Goal: Task Accomplishment & Management: Complete application form

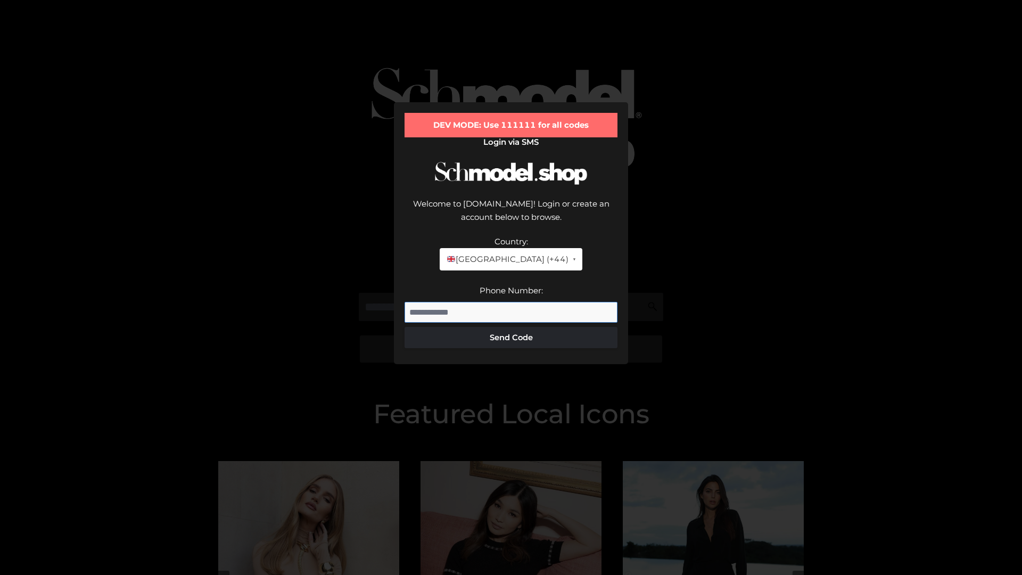
click at [511, 302] on input "Phone Number:" at bounding box center [511, 312] width 213 height 21
type input "**********"
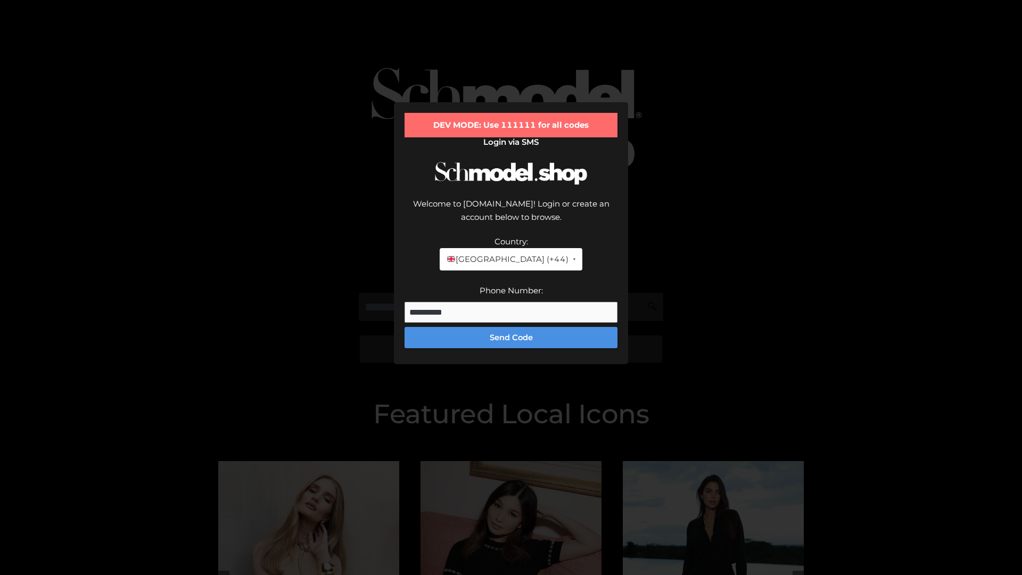
click at [511, 327] on button "Send Code" at bounding box center [511, 337] width 213 height 21
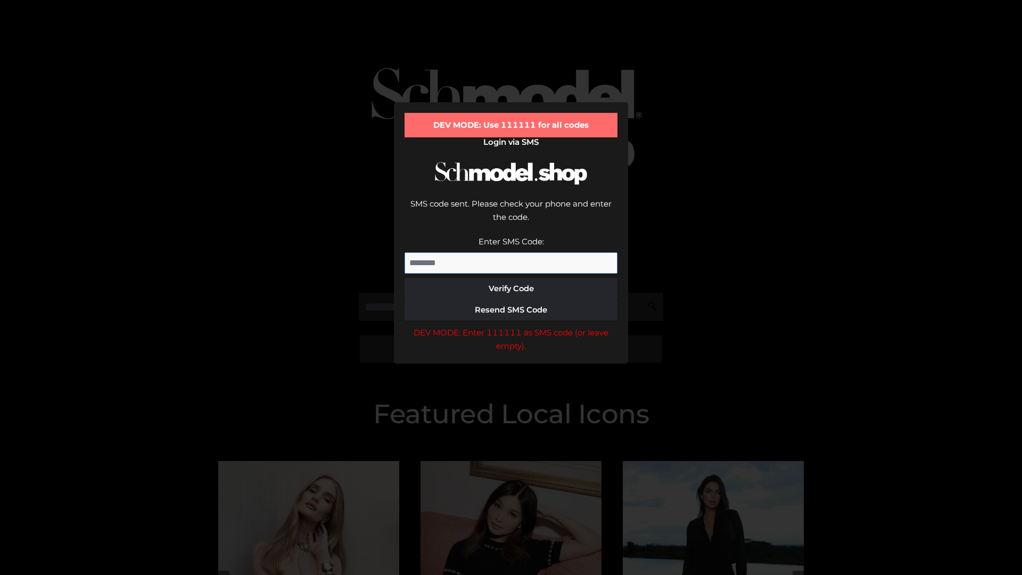
click at [511, 252] on input "Enter SMS Code:" at bounding box center [511, 262] width 213 height 21
type input "******"
click at [511, 278] on button "Verify Code" at bounding box center [511, 288] width 213 height 21
click at [511, 326] on div "DEV MODE: Enter 111111 as SMS code (or leave empty)." at bounding box center [511, 339] width 213 height 27
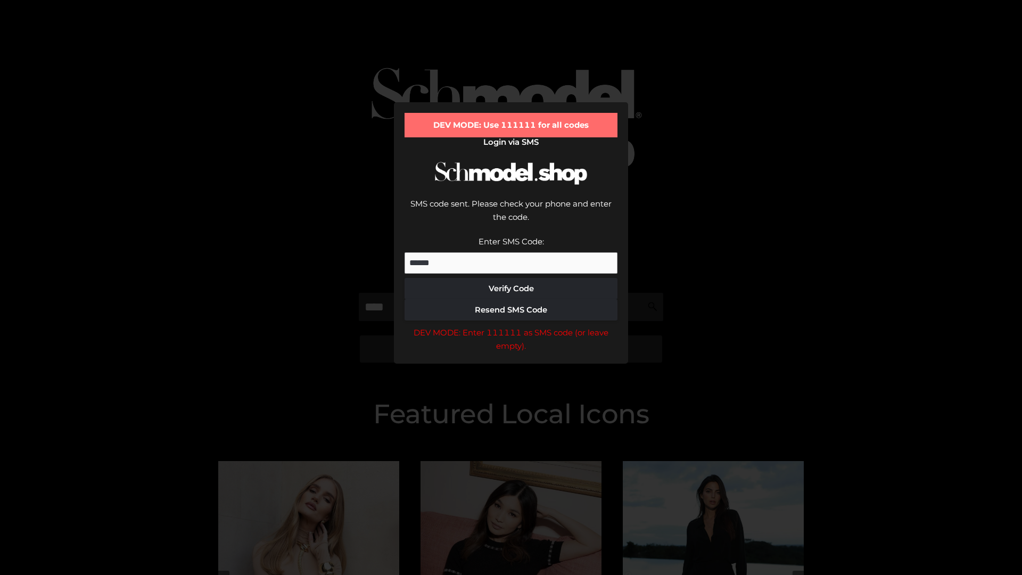
click at [511, 326] on div "DEV MODE: Enter 111111 as SMS code (or leave empty)." at bounding box center [511, 339] width 213 height 27
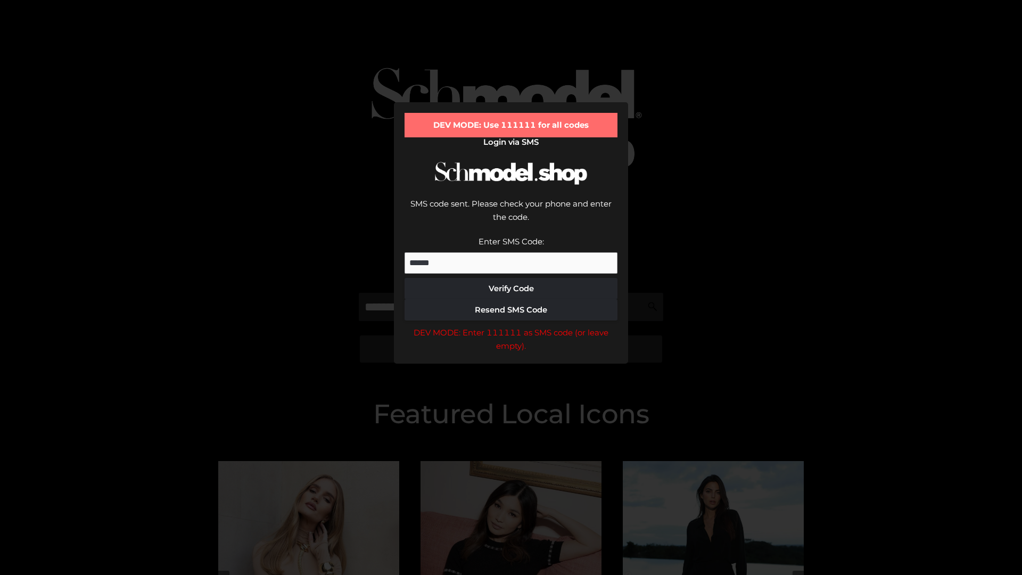
click at [511, 326] on div "DEV MODE: Enter 111111 as SMS code (or leave empty)." at bounding box center [511, 339] width 213 height 27
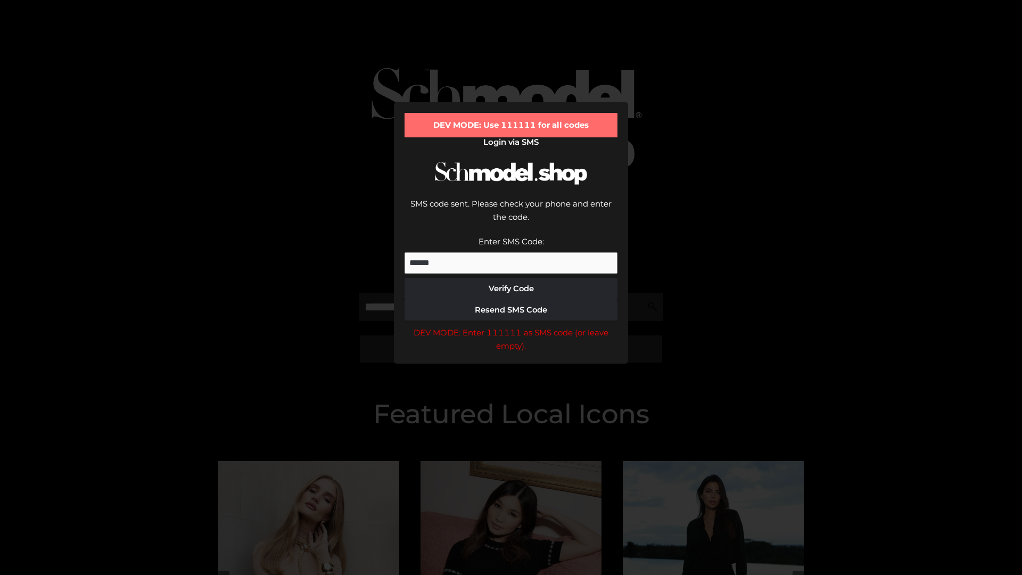
click at [511, 326] on div "DEV MODE: Enter 111111 as SMS code (or leave empty)." at bounding box center [511, 339] width 213 height 27
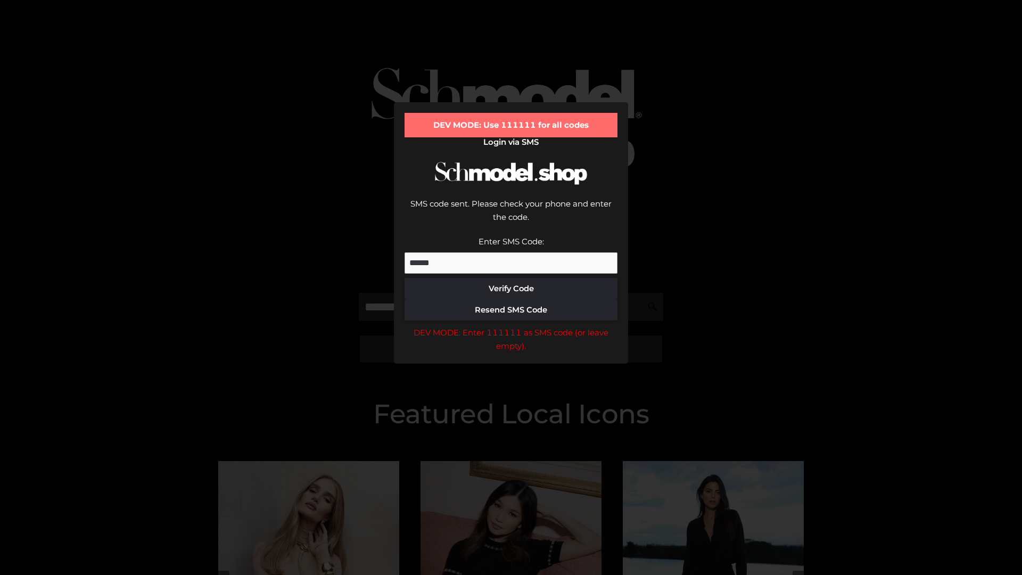
click at [511, 326] on div "DEV MODE: Enter 111111 as SMS code (or leave empty)." at bounding box center [511, 339] width 213 height 27
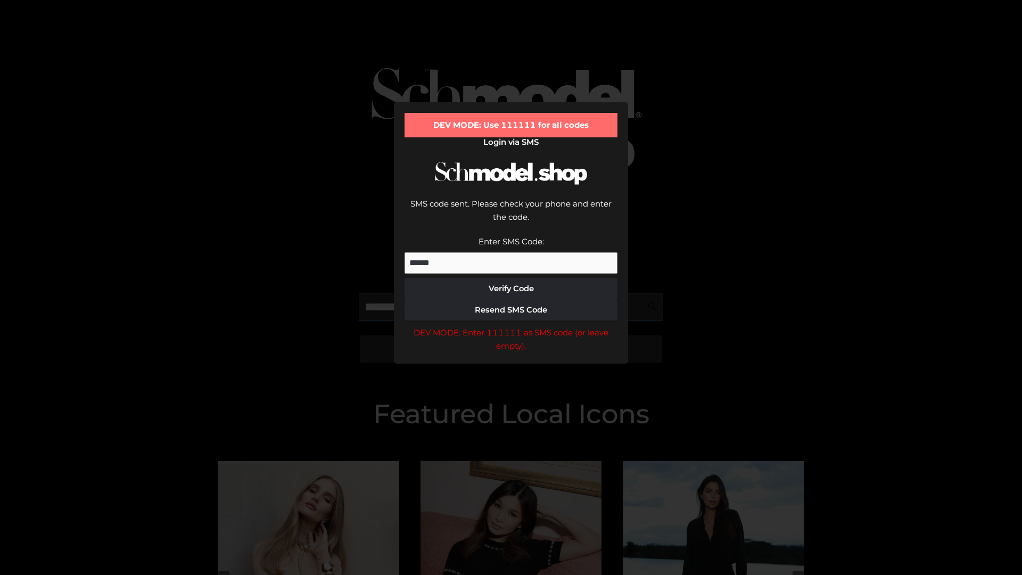
scroll to position [0, 1]
click at [511, 326] on div "DEV MODE: Enter 111111 as SMS code (or leave empty)." at bounding box center [511, 339] width 213 height 27
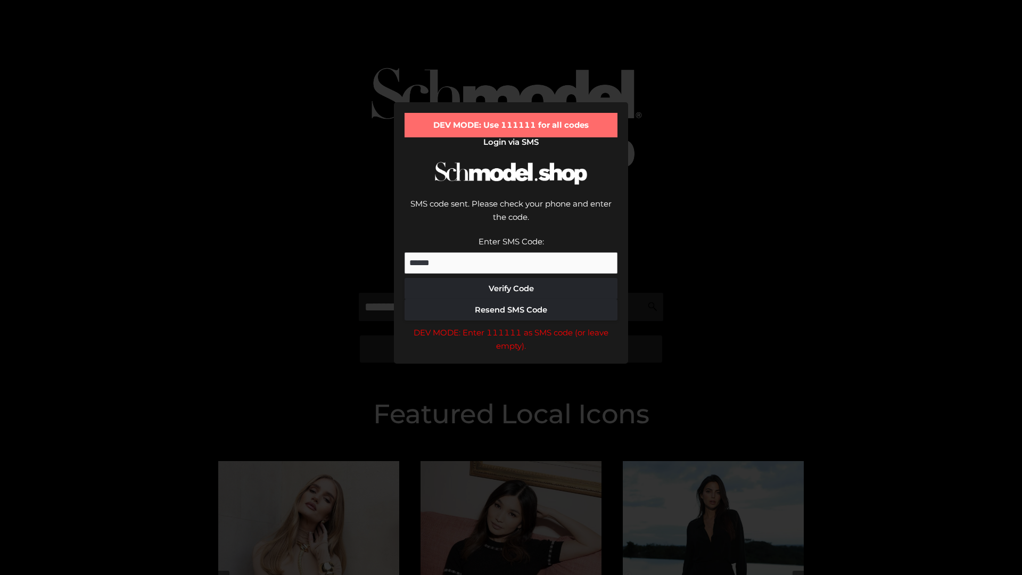
click at [511, 326] on div "DEV MODE: Enter 111111 as SMS code (or leave empty)." at bounding box center [511, 339] width 213 height 27
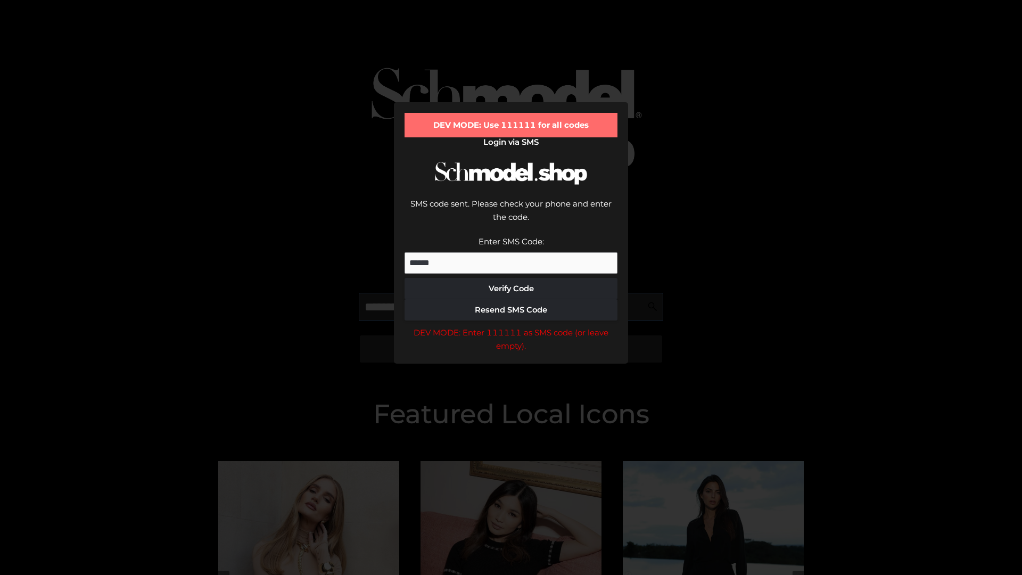
scroll to position [0, 65]
click at [511, 326] on div "DEV MODE: Enter 111111 as SMS code (or leave empty)." at bounding box center [511, 339] width 213 height 27
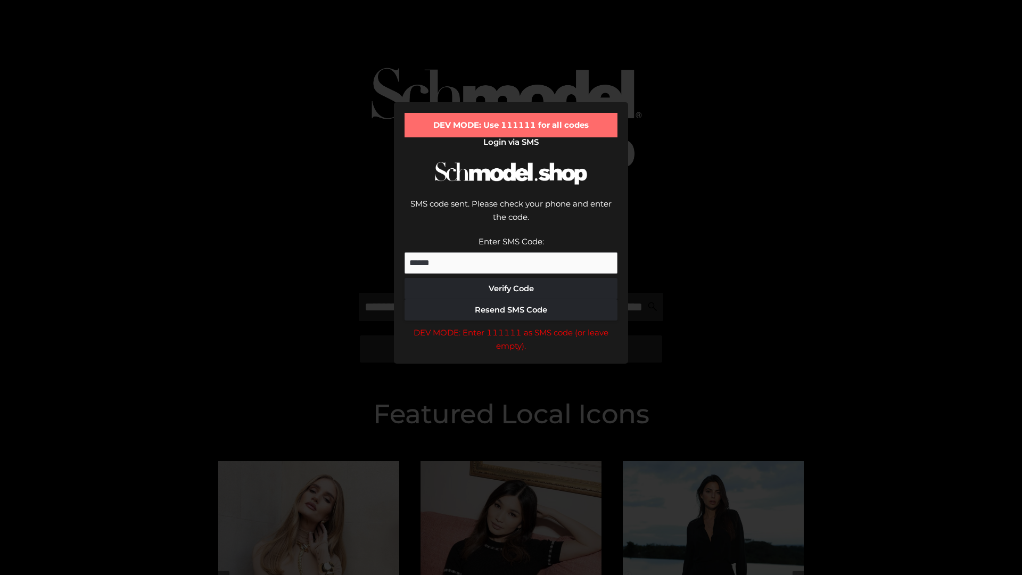
click at [511, 326] on div "DEV MODE: Enter 111111 as SMS code (or leave empty)." at bounding box center [511, 339] width 213 height 27
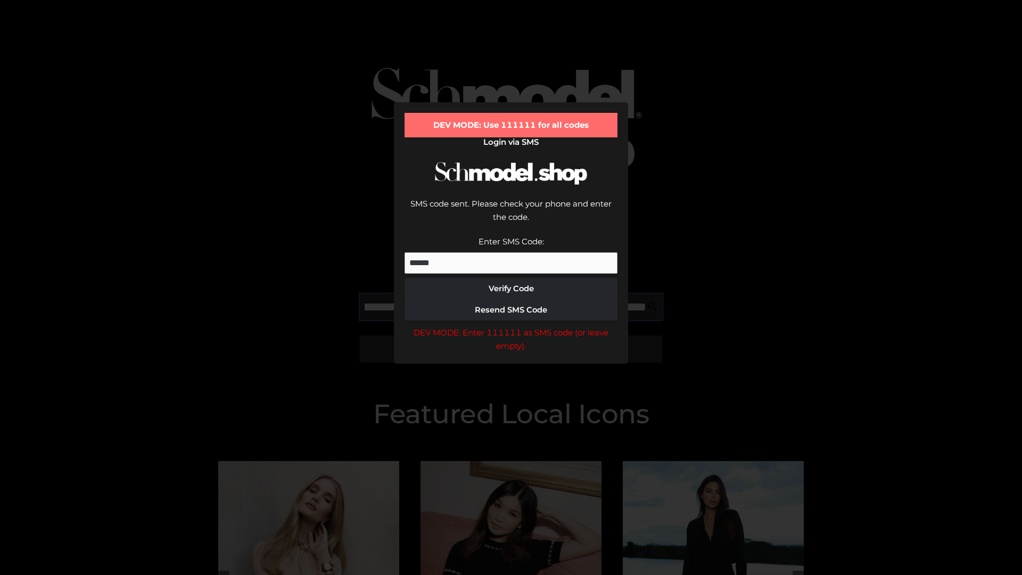
scroll to position [0, 132]
click at [511, 326] on div "DEV MODE: Enter 111111 as SMS code (or leave empty)." at bounding box center [511, 339] width 213 height 27
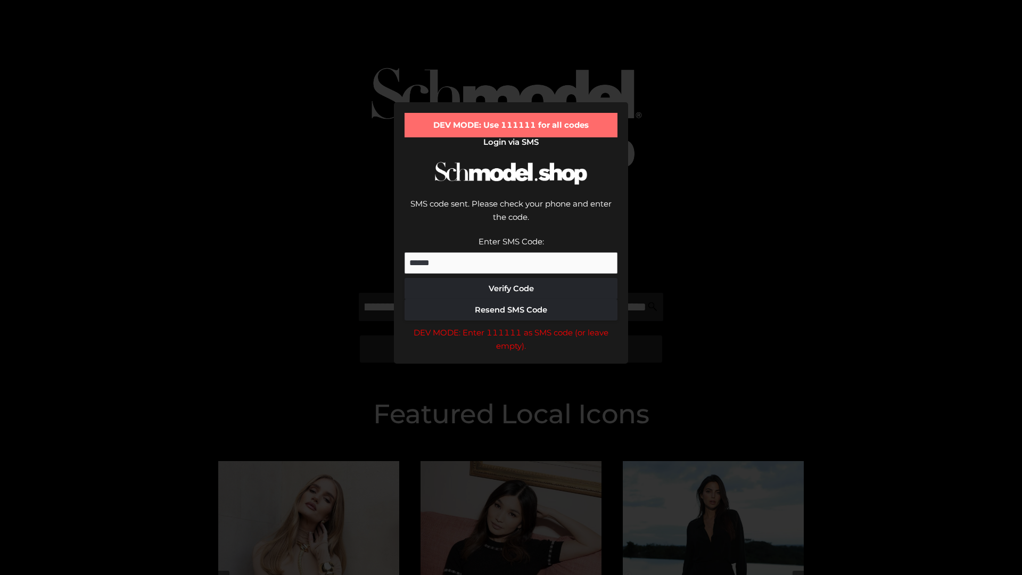
click at [511, 326] on div "DEV MODE: Enter 111111 as SMS code (or leave empty)." at bounding box center [511, 339] width 213 height 27
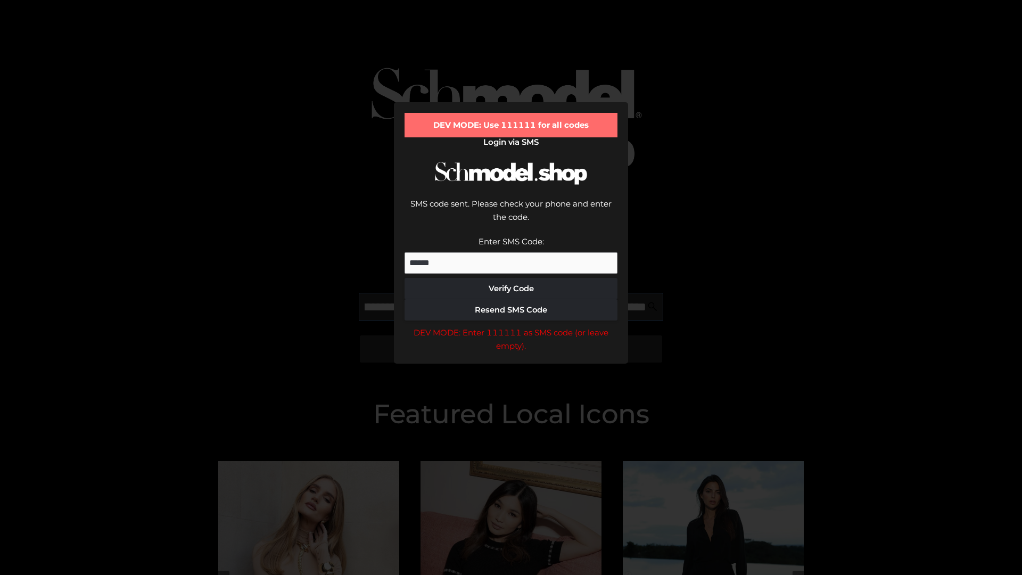
scroll to position [0, 193]
click at [511, 326] on div "DEV MODE: Enter 111111 as SMS code (or leave empty)." at bounding box center [511, 339] width 213 height 27
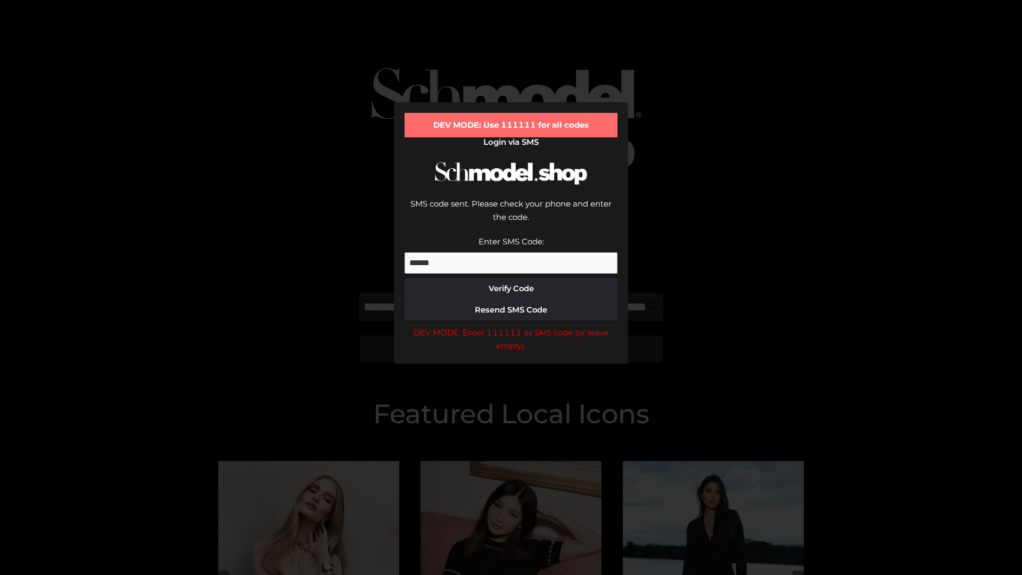
click at [511, 326] on div "DEV MODE: Enter 111111 as SMS code (or leave empty)." at bounding box center [511, 339] width 213 height 27
type input "**********"
